Goal: Task Accomplishment & Management: Use online tool/utility

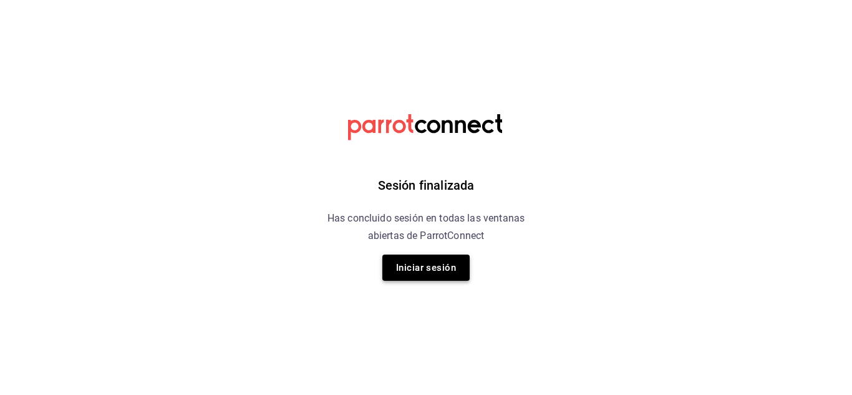
click at [438, 276] on button "Iniciar sesión" at bounding box center [425, 268] width 87 height 26
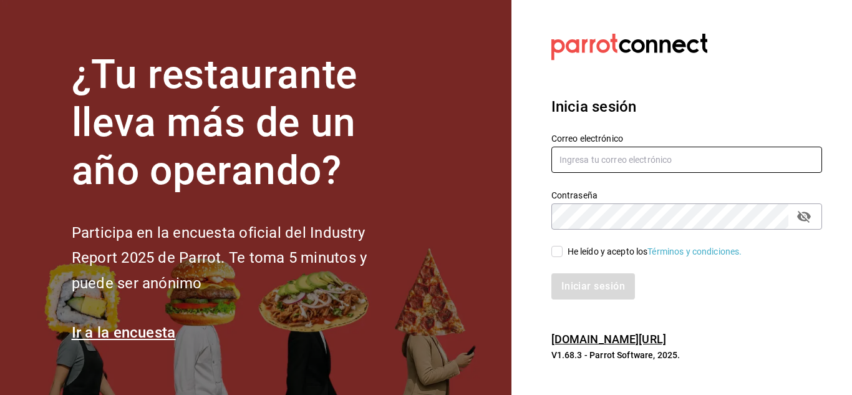
type input "[PERSON_NAME][EMAIL_ADDRESS][DOMAIN_NAME]"
click at [604, 150] on input "[PERSON_NAME][EMAIL_ADDRESS][DOMAIN_NAME]" at bounding box center [687, 160] width 271 height 26
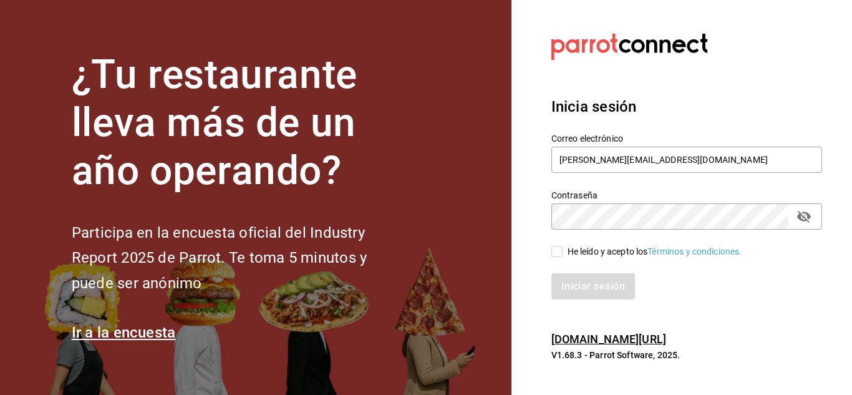
click at [560, 250] on input "He leído y acepto los Términos y condiciones." at bounding box center [557, 251] width 11 height 11
checkbox input "true"
click at [584, 287] on button "Iniciar sesión" at bounding box center [594, 286] width 85 height 26
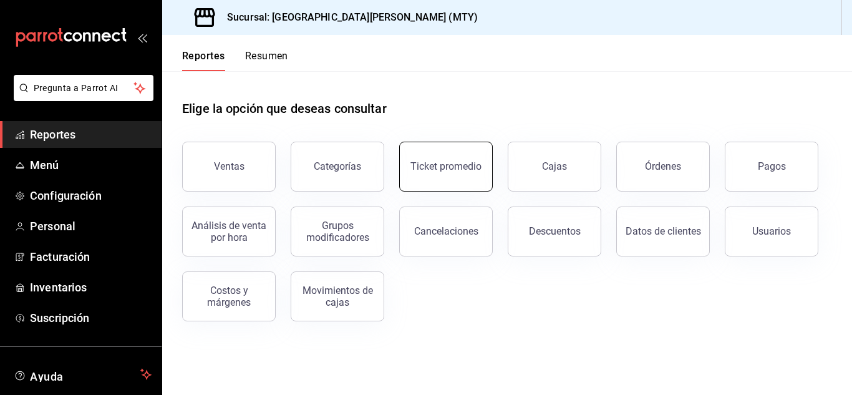
click at [467, 152] on button "Ticket promedio" at bounding box center [446, 167] width 94 height 50
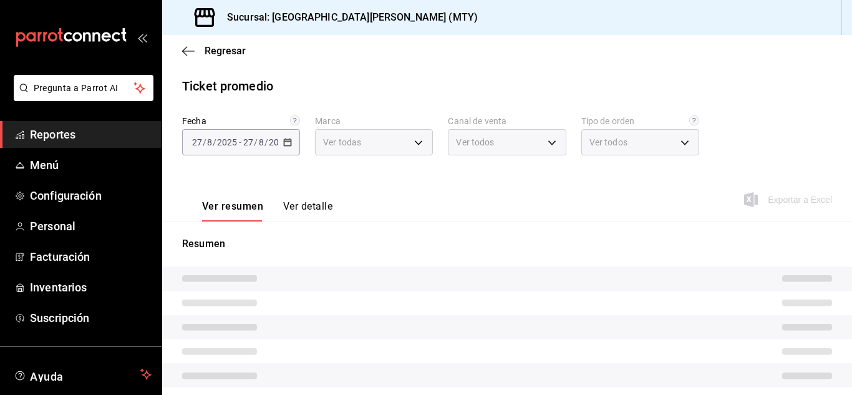
type input "993182a7-2c84-4ec8-9ef4-4438dae30c02"
type input "PARROT,UBER_EATS,RAPPI,DIDI_FOOD,ONLINE"
type input "96359a79-f33f-45b3-934b-2867b65d345c,c6fcd88e-9977-4e7e-951e-e2b9f3ed99d5,482ce…"
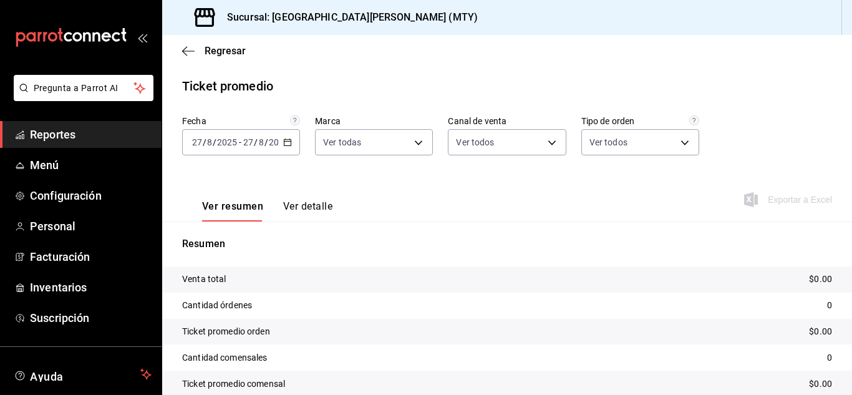
click at [276, 141] on input "2025" at bounding box center [278, 142] width 21 height 10
click at [292, 137] on div "2025-08-27 27 / 8 / 2025 - 2025-08-27 27 / 8 / 2025" at bounding box center [241, 142] width 118 height 26
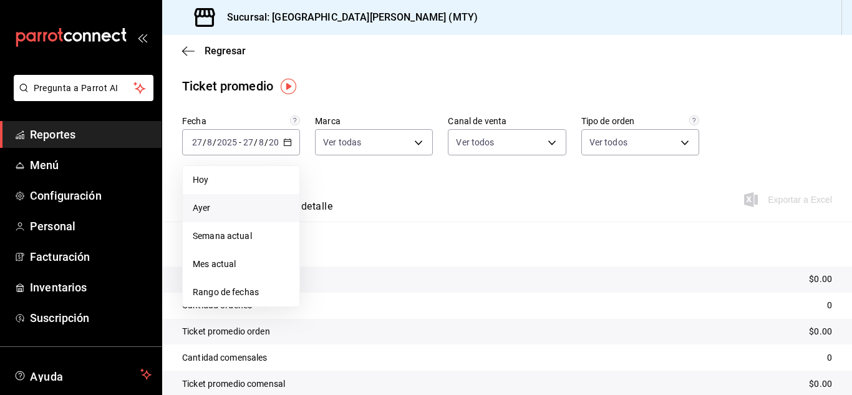
click at [230, 208] on span "Ayer" at bounding box center [241, 208] width 97 height 13
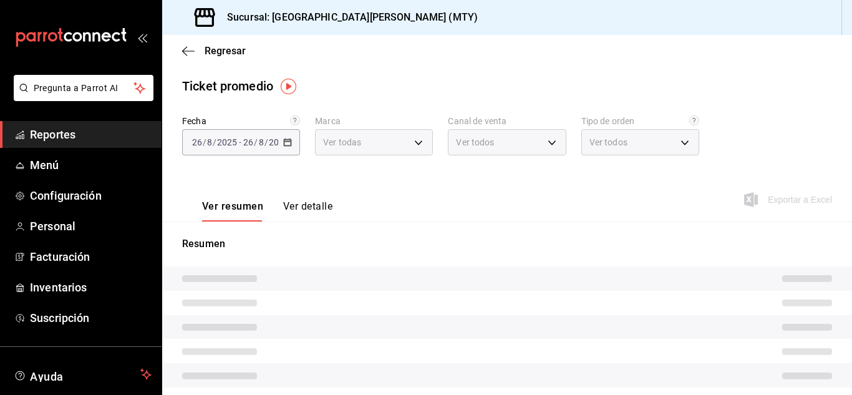
click at [301, 201] on button "Ver detalle" at bounding box center [307, 210] width 49 height 21
